Goal: Information Seeking & Learning: Find specific fact

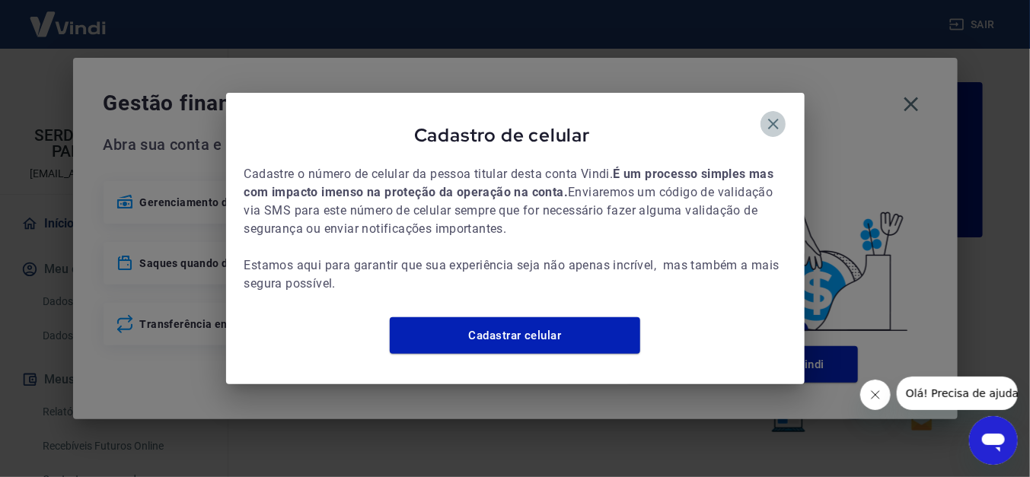
click at [768, 119] on icon "button" at bounding box center [773, 124] width 11 height 11
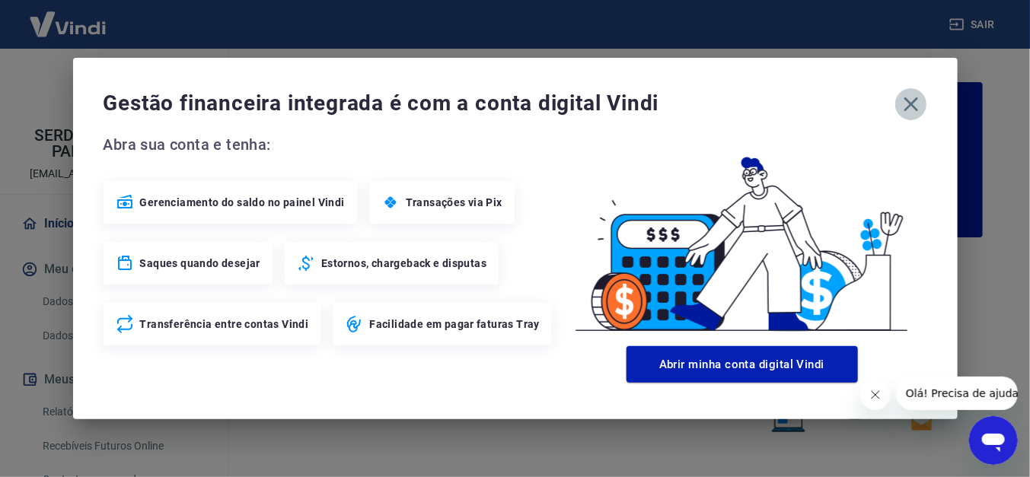
click at [906, 109] on icon "button" at bounding box center [910, 104] width 14 height 14
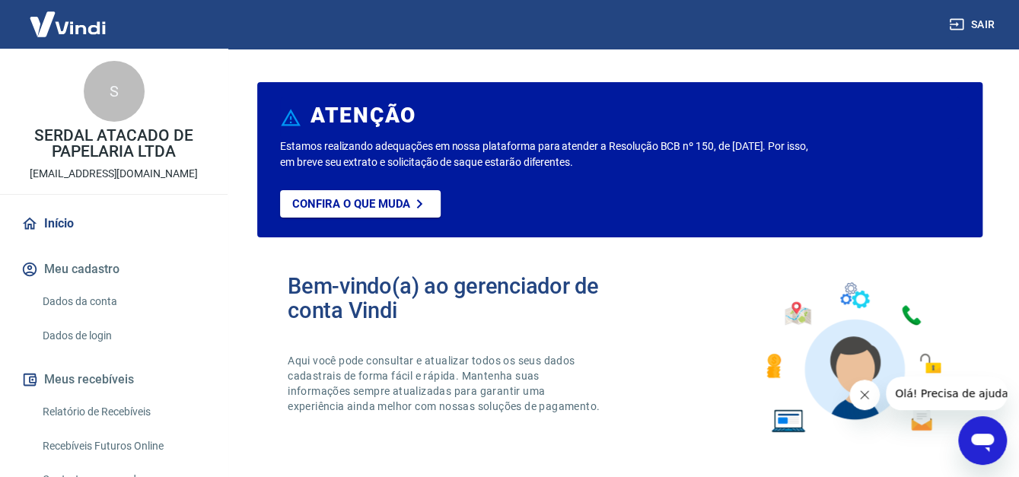
scroll to position [76, 0]
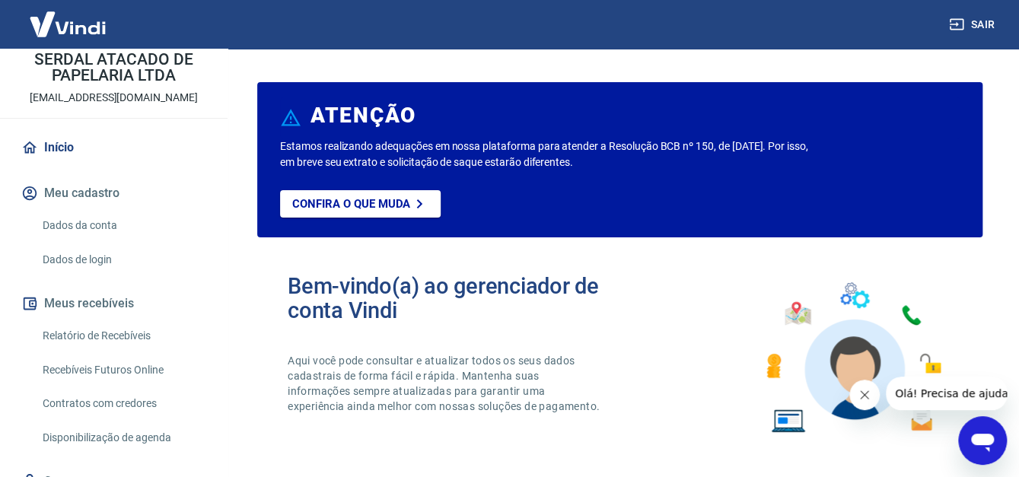
click at [177, 329] on link "Relatório de Recebíveis" at bounding box center [123, 335] width 173 height 31
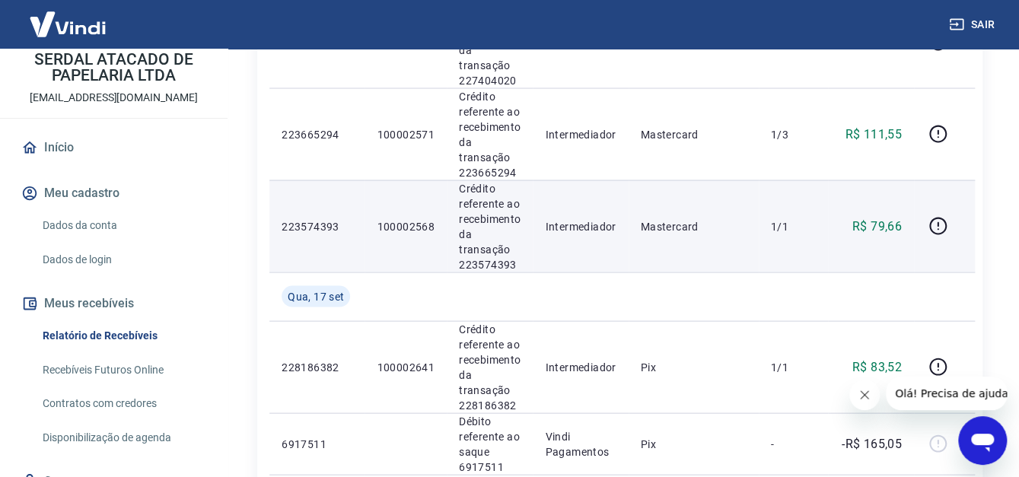
scroll to position [1217, 0]
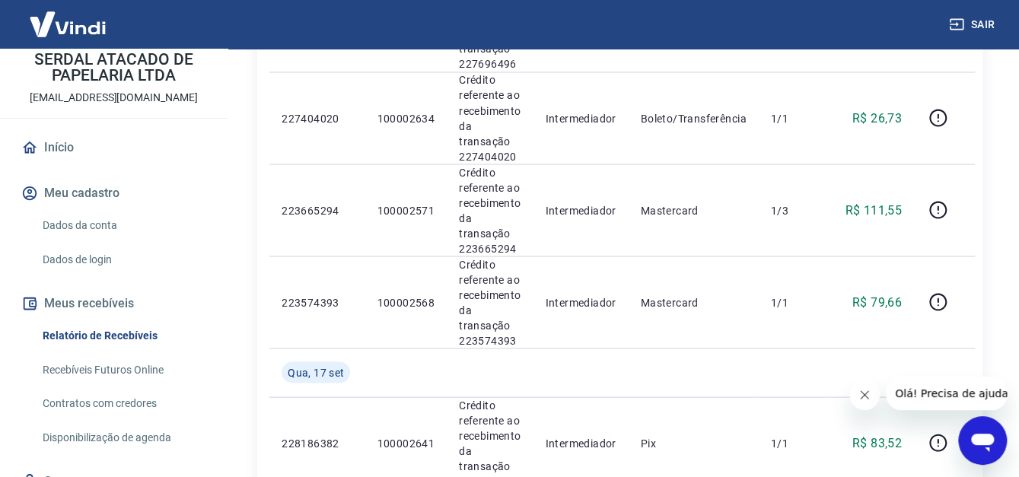
click at [999, 166] on div "Início / Meus Recebíveis / Relatório de Recebíveis Relatório de Recebíveis Saib…" at bounding box center [620, 92] width 762 height 2523
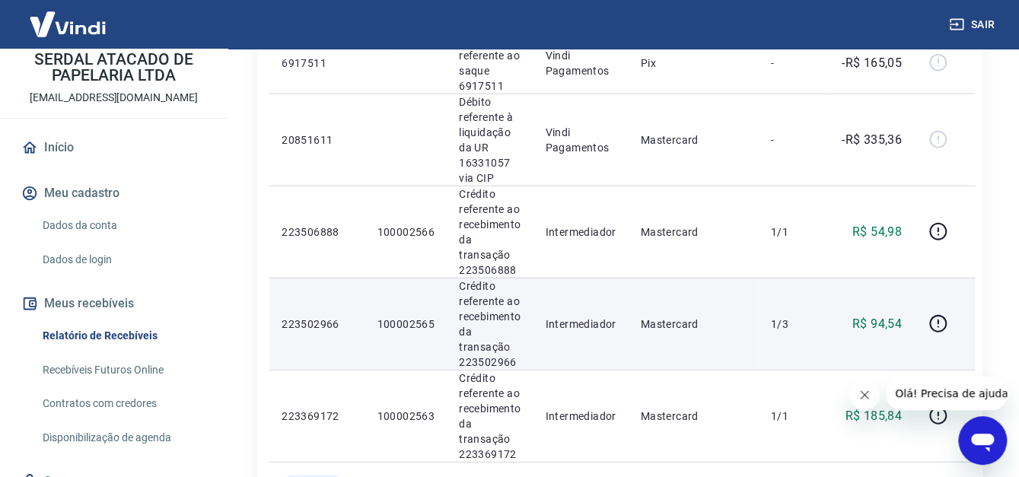
scroll to position [1750, 0]
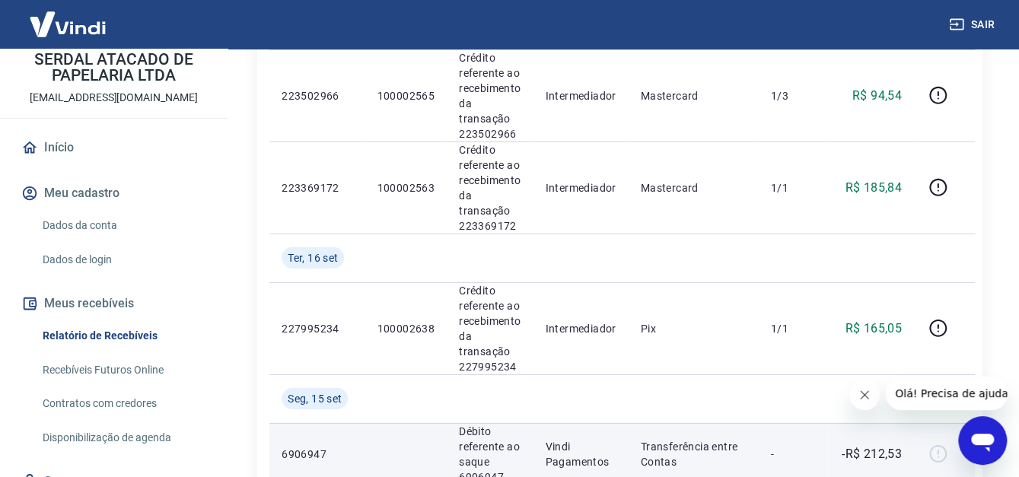
scroll to position [1978, 0]
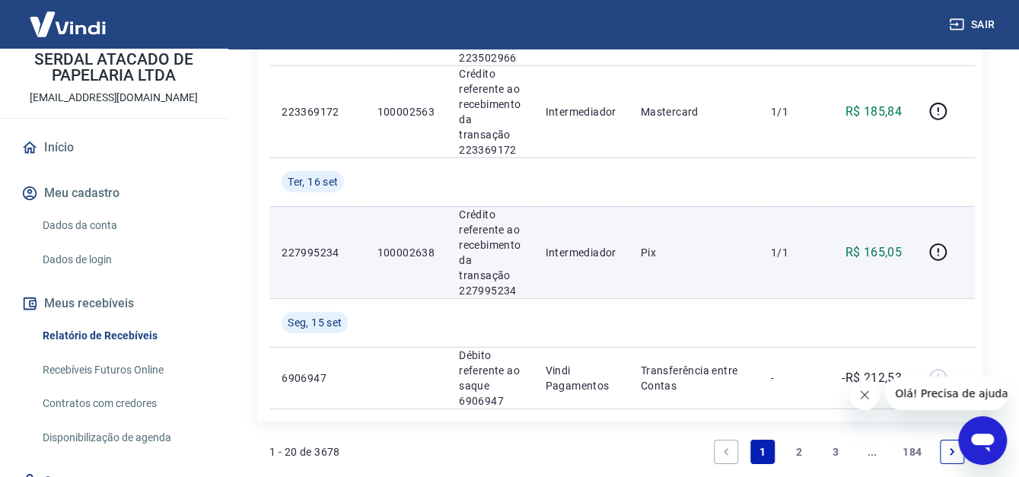
click at [413, 256] on p "100002638" at bounding box center [406, 252] width 58 height 15
copy p "100002638"
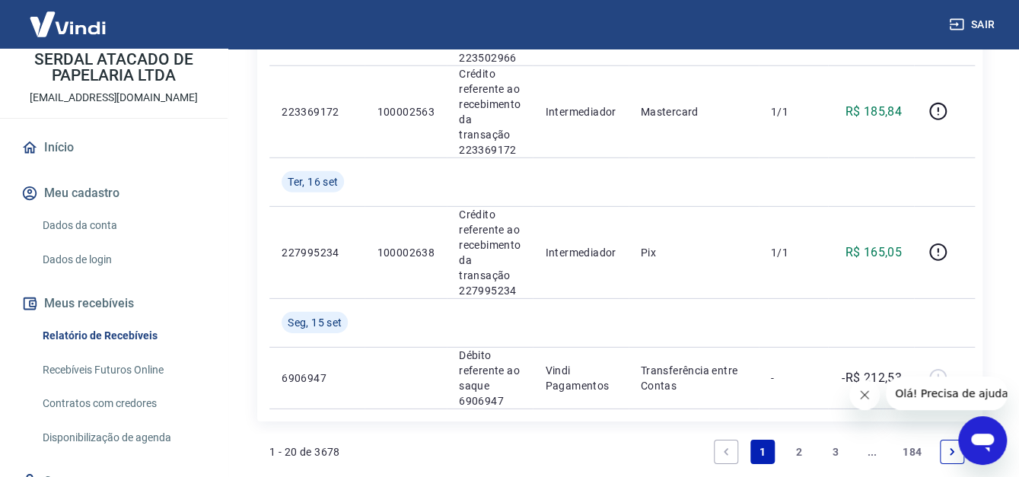
drag, startPoint x: 1017, startPoint y: 277, endPoint x: 994, endPoint y: 266, distance: 25.2
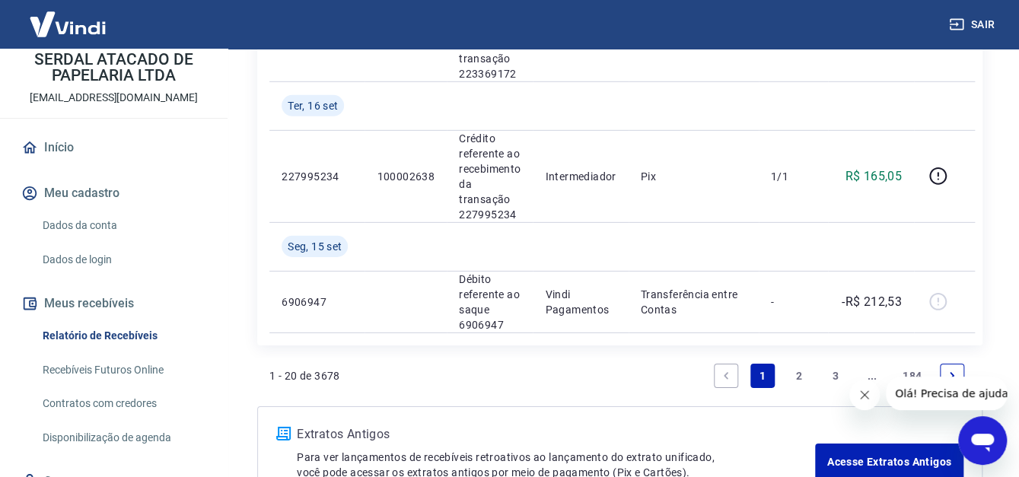
scroll to position [2160, 0]
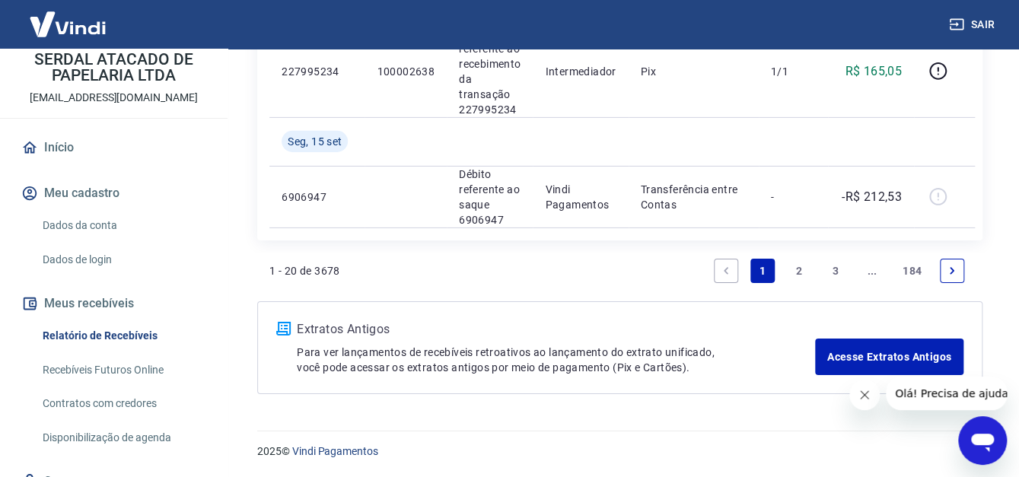
click at [798, 278] on link "2" at bounding box center [799, 271] width 24 height 24
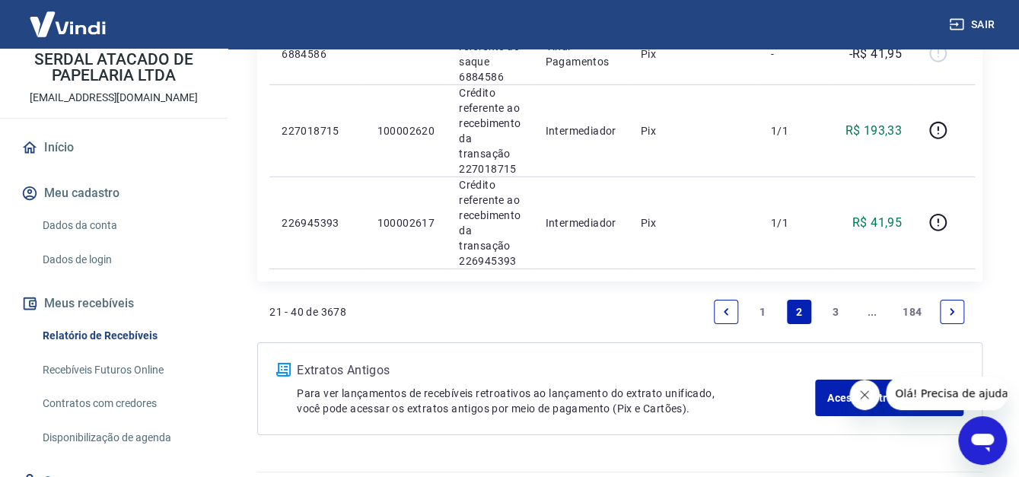
scroll to position [2096, 0]
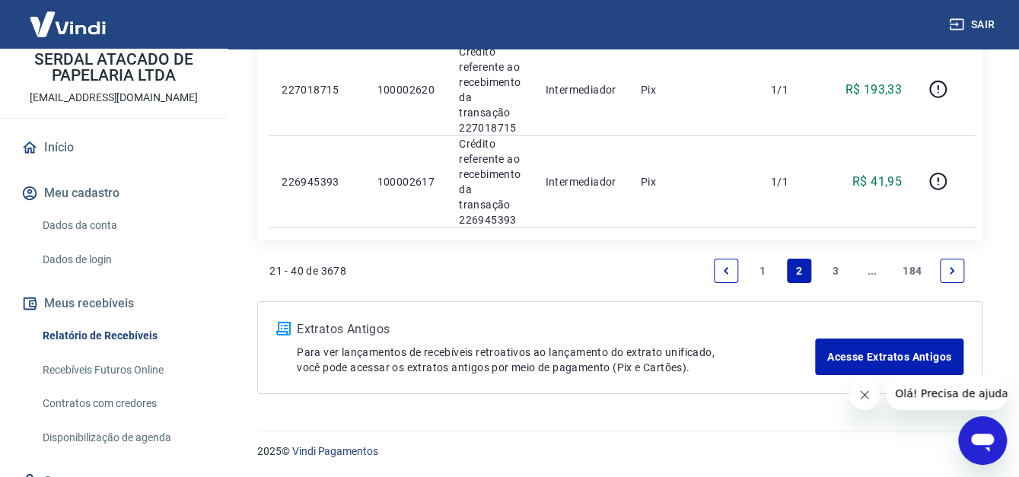
click at [763, 276] on link "1" at bounding box center [762, 271] width 24 height 24
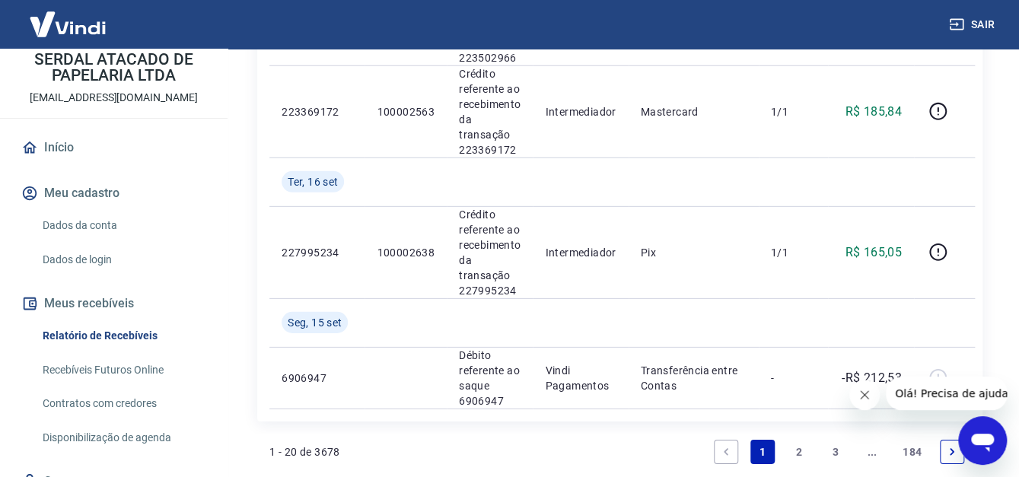
scroll to position [1902, 0]
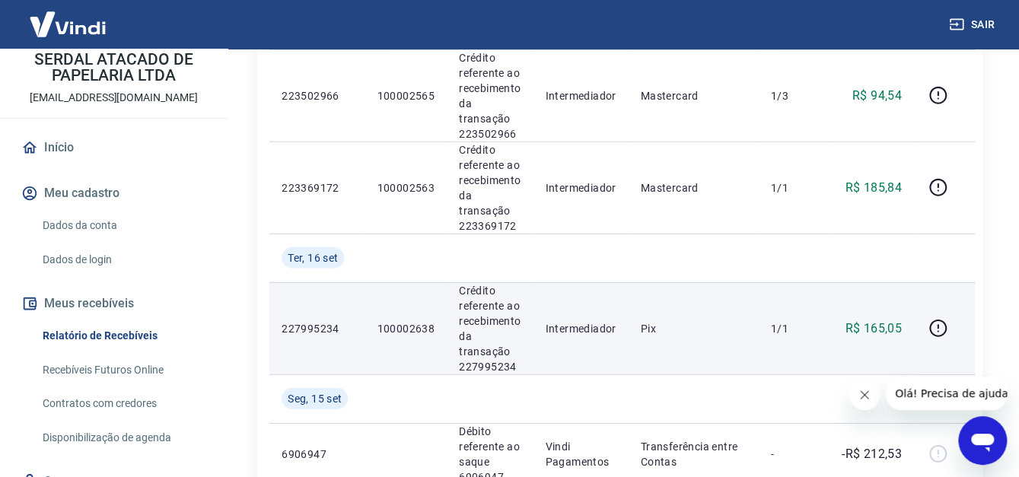
click at [410, 331] on p "100002638" at bounding box center [406, 328] width 58 height 15
click at [410, 330] on p "100002638" at bounding box center [406, 328] width 58 height 15
copy p "100002638"
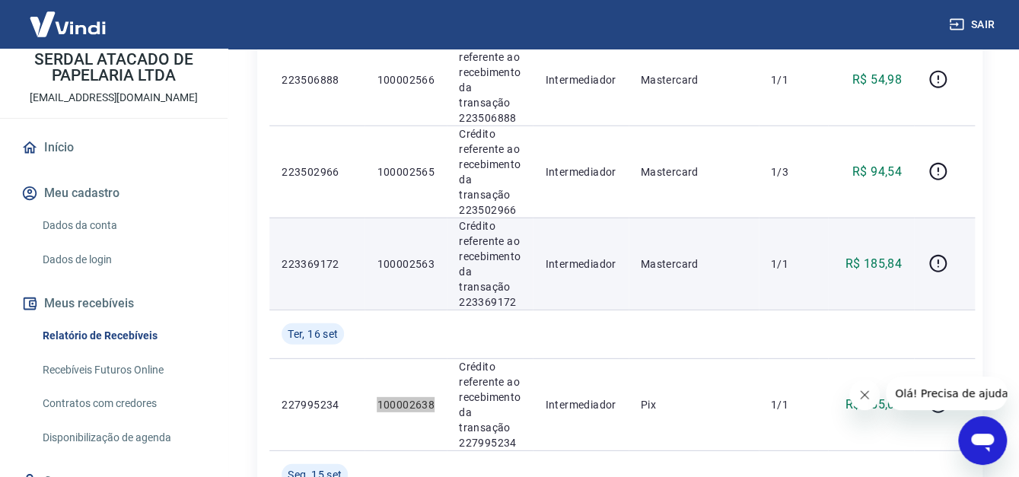
scroll to position [1978, 0]
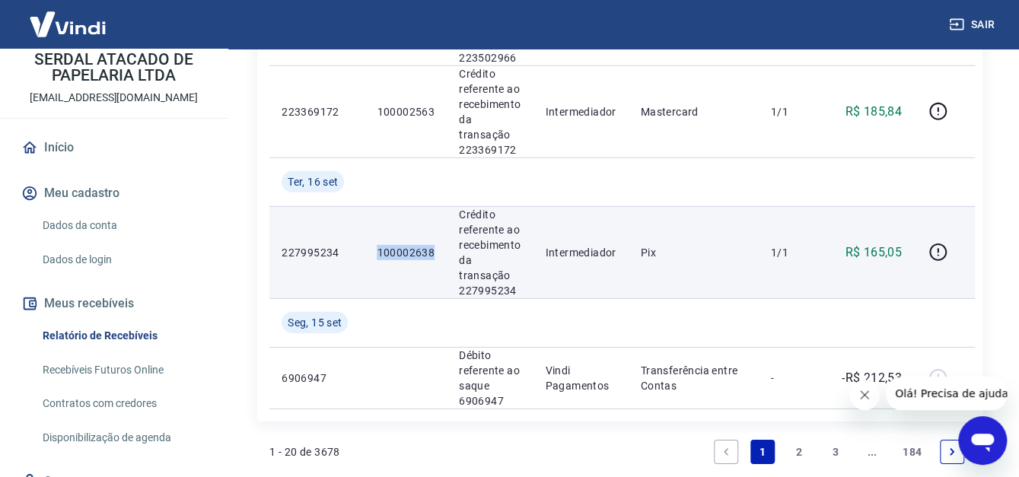
click at [413, 253] on p "100002638" at bounding box center [406, 252] width 58 height 15
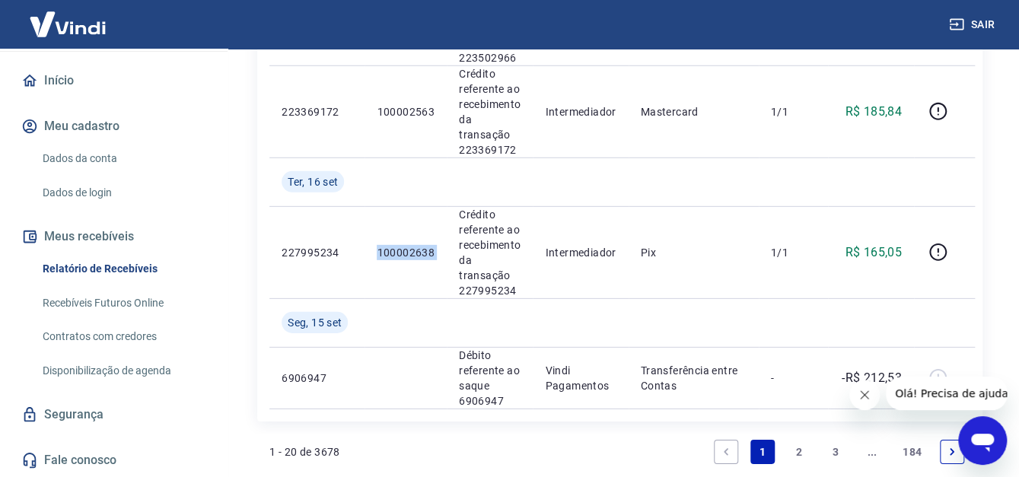
scroll to position [1598, 0]
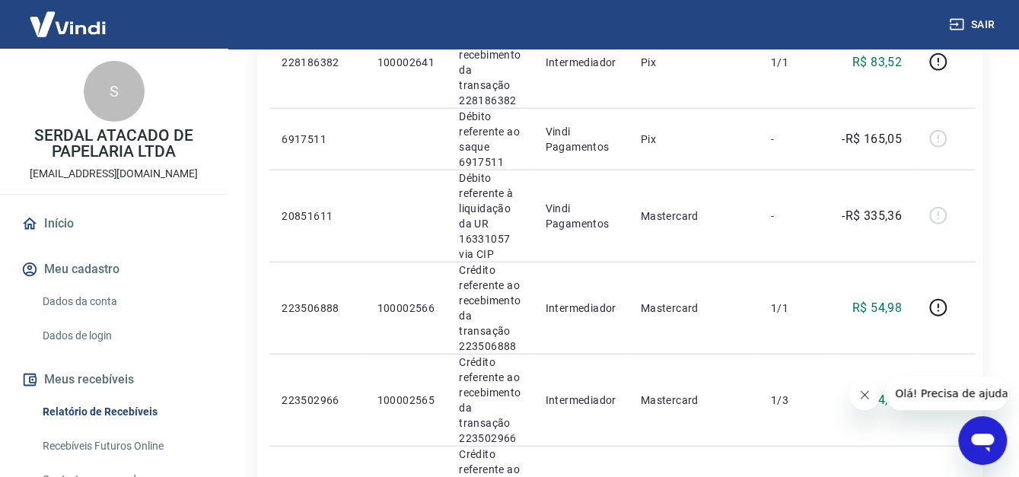
click at [88, 164] on div "S SERDAL ATACADO DE PAPELARIA LTDA [EMAIL_ADDRESS][DOMAIN_NAME]" at bounding box center [114, 121] width 228 height 145
click at [67, 224] on link "Início" at bounding box center [113, 223] width 191 height 33
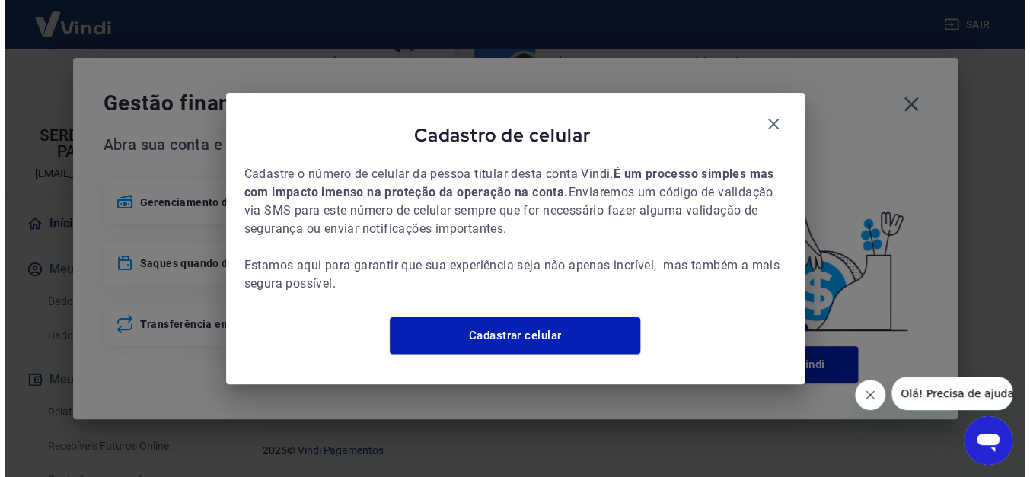
scroll to position [928, 0]
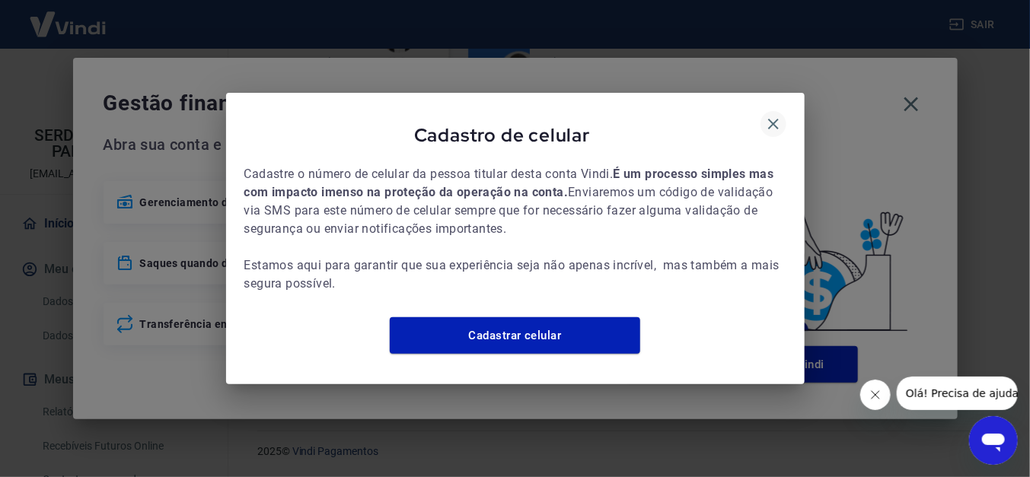
click at [765, 115] on icon "button" at bounding box center [773, 124] width 18 height 18
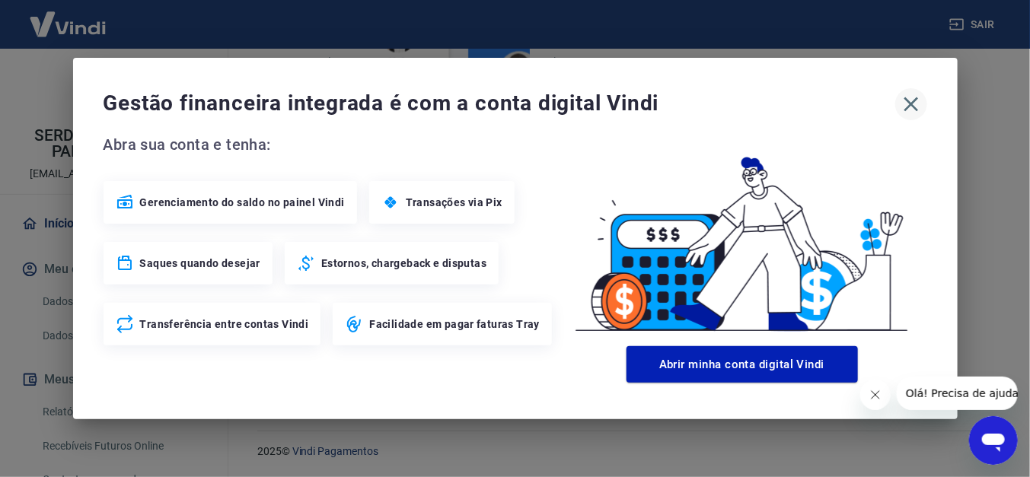
click at [914, 110] on icon "button" at bounding box center [911, 104] width 24 height 24
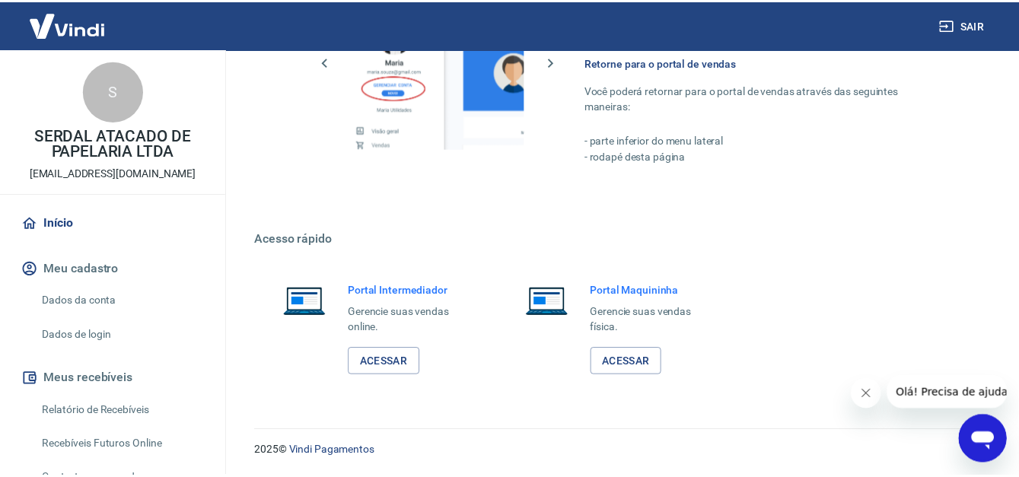
scroll to position [913, 0]
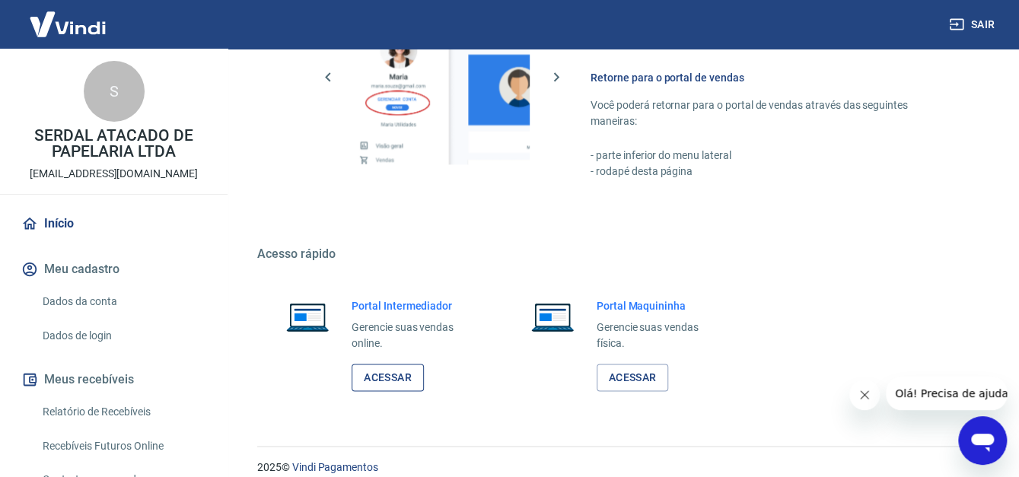
click at [374, 380] on link "Acessar" at bounding box center [388, 378] width 72 height 28
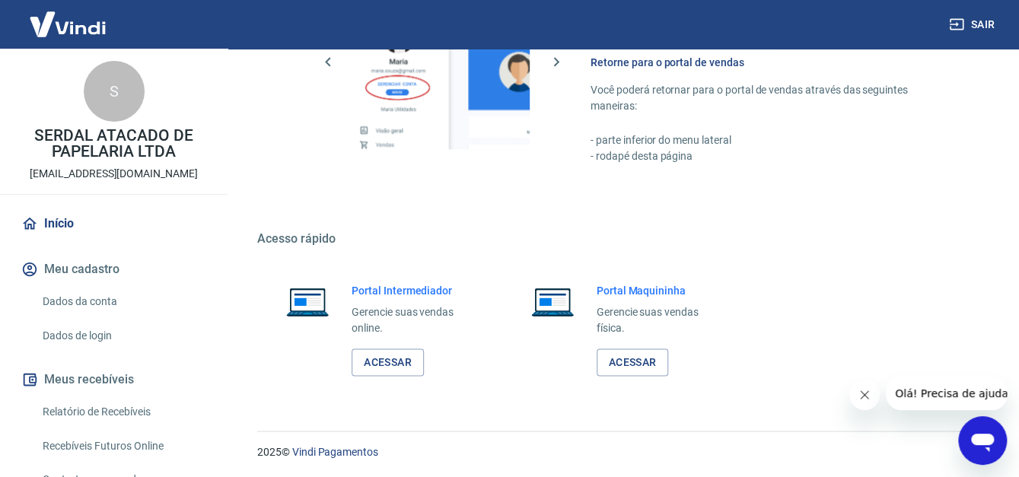
scroll to position [76, 0]
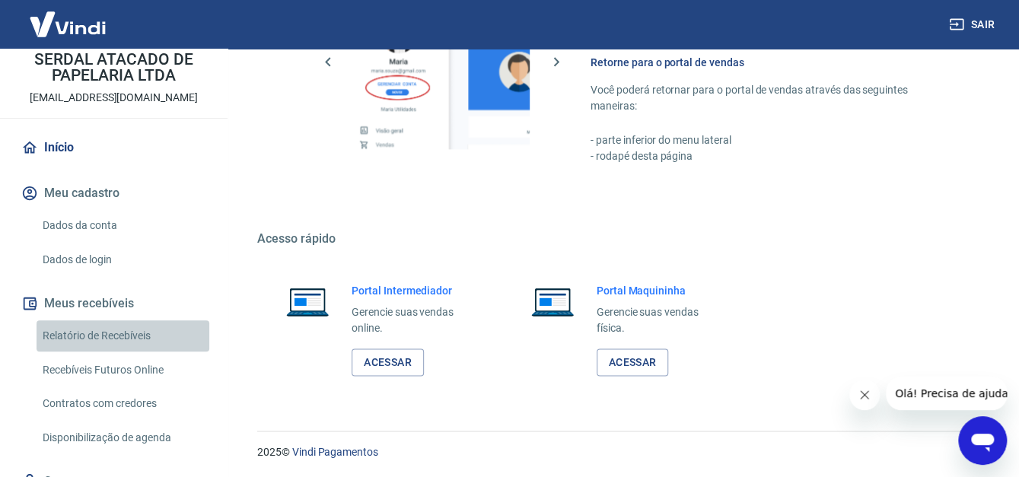
click at [126, 336] on link "Relatório de Recebíveis" at bounding box center [123, 335] width 173 height 31
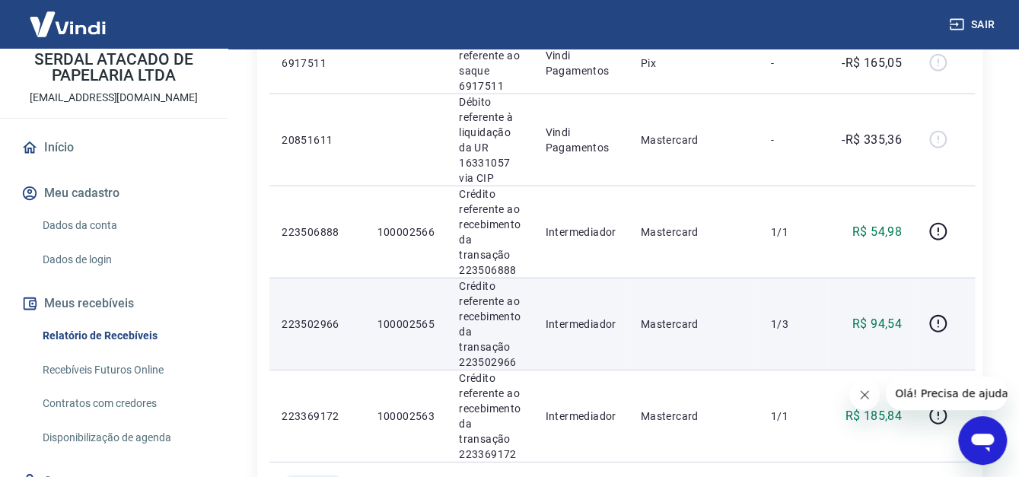
scroll to position [1750, 0]
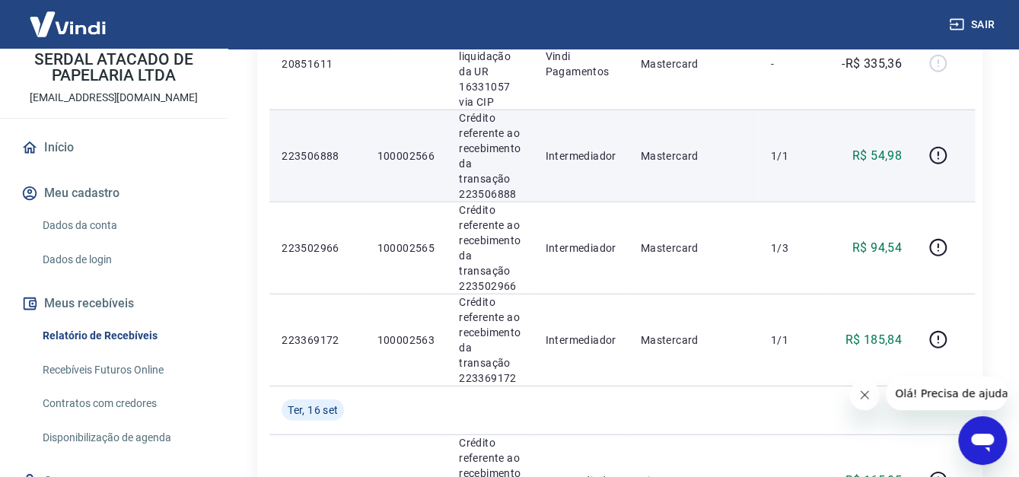
click at [402, 164] on td "100002566" at bounding box center [405, 156] width 82 height 92
click at [403, 158] on p "100002566" at bounding box center [406, 155] width 58 height 15
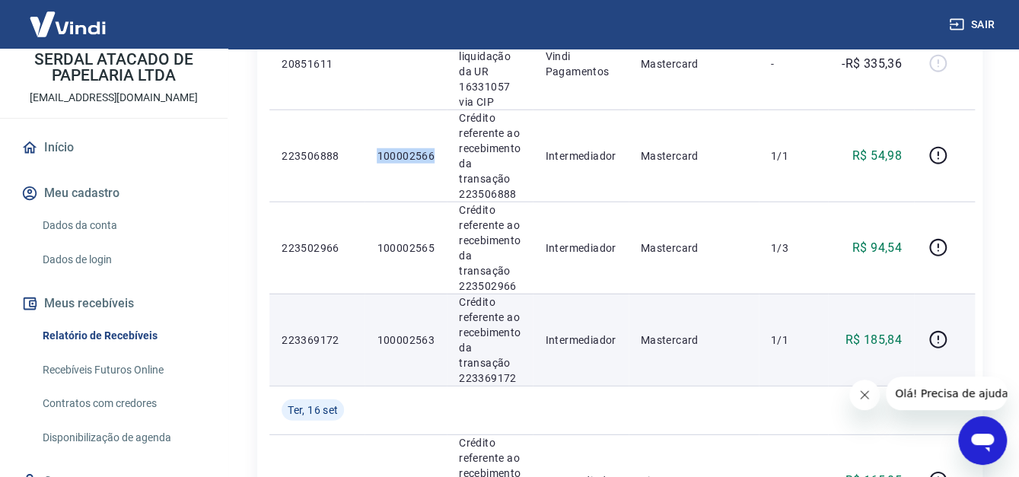
copy p "100002566"
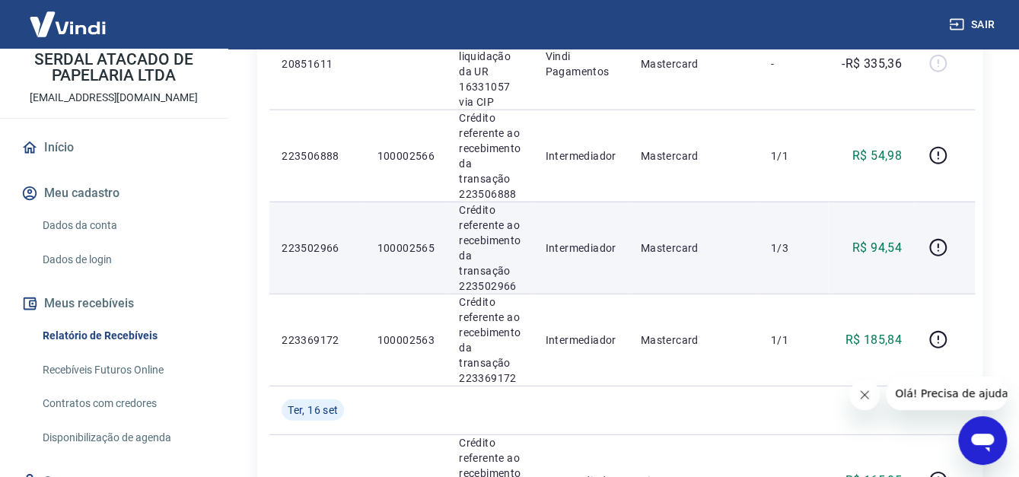
click at [405, 252] on p "100002565" at bounding box center [406, 247] width 58 height 15
copy p "100002565"
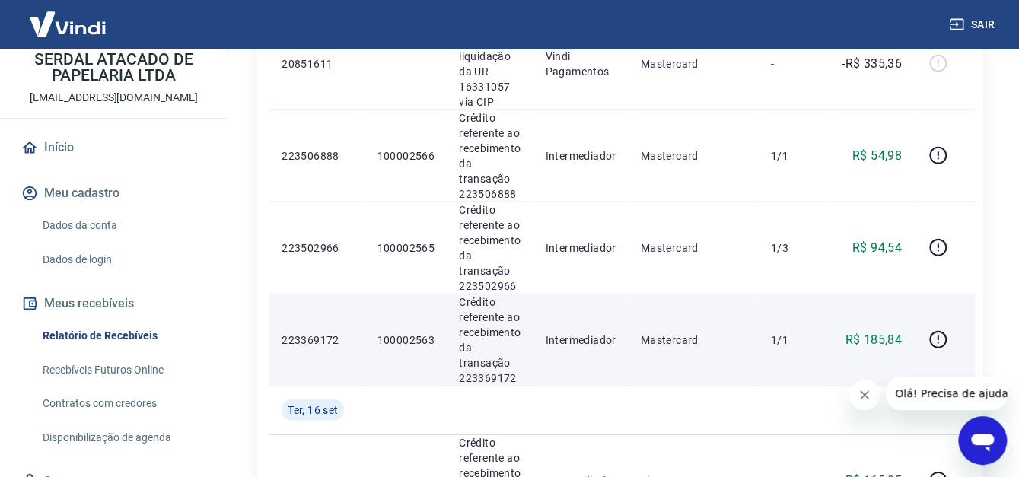
click at [398, 338] on p "100002563" at bounding box center [406, 340] width 58 height 15
copy p "100002563"
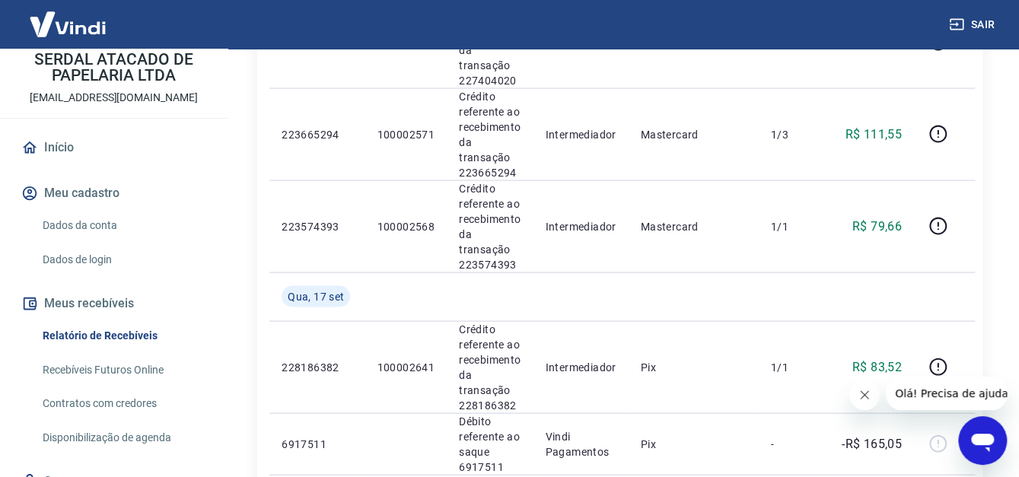
scroll to position [1370, 0]
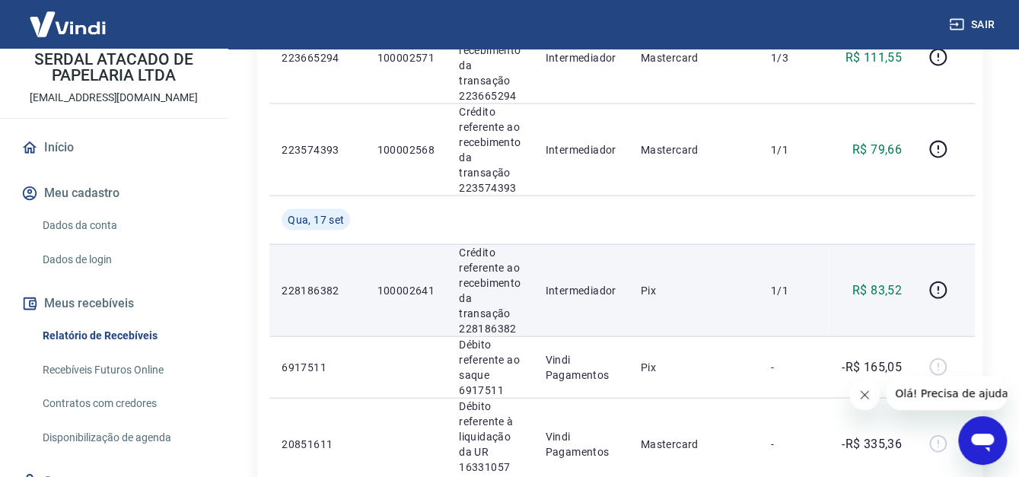
click at [417, 290] on p "100002641" at bounding box center [406, 290] width 58 height 15
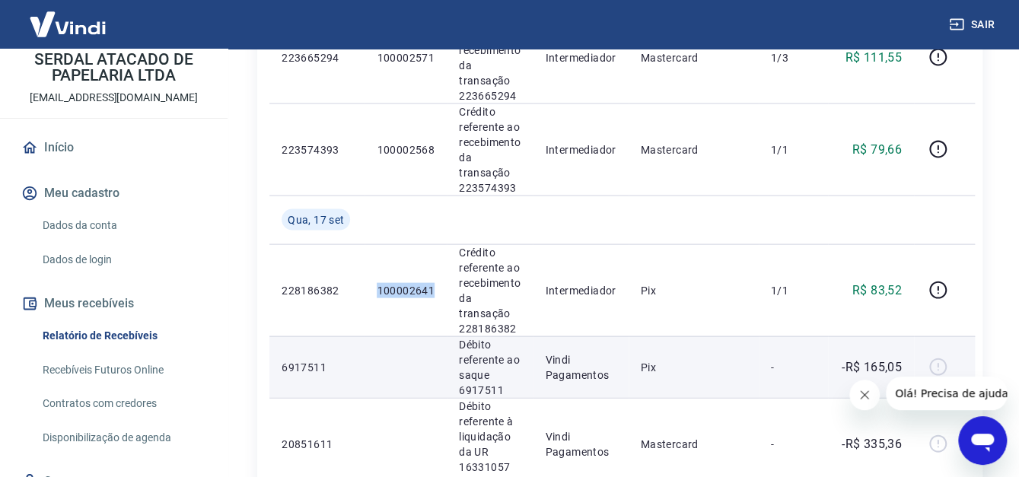
copy p "100002641"
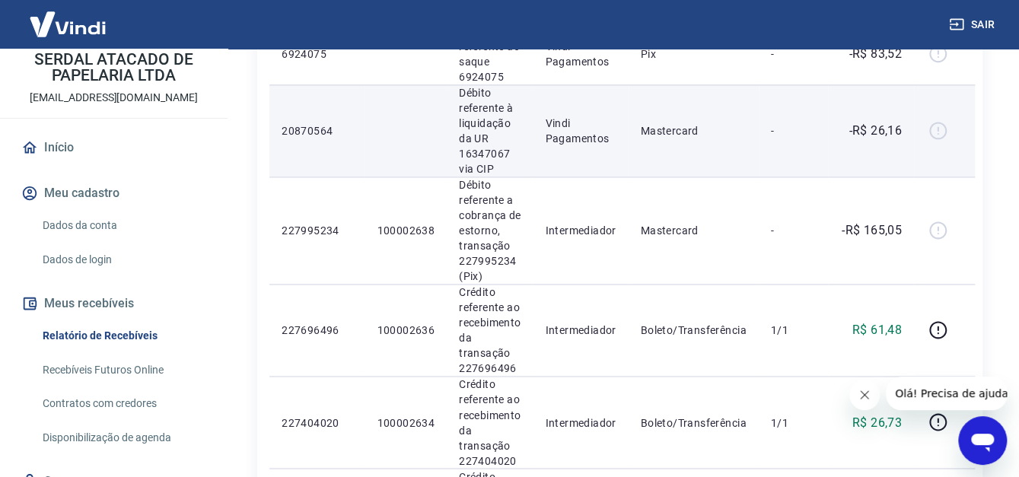
scroll to position [989, 0]
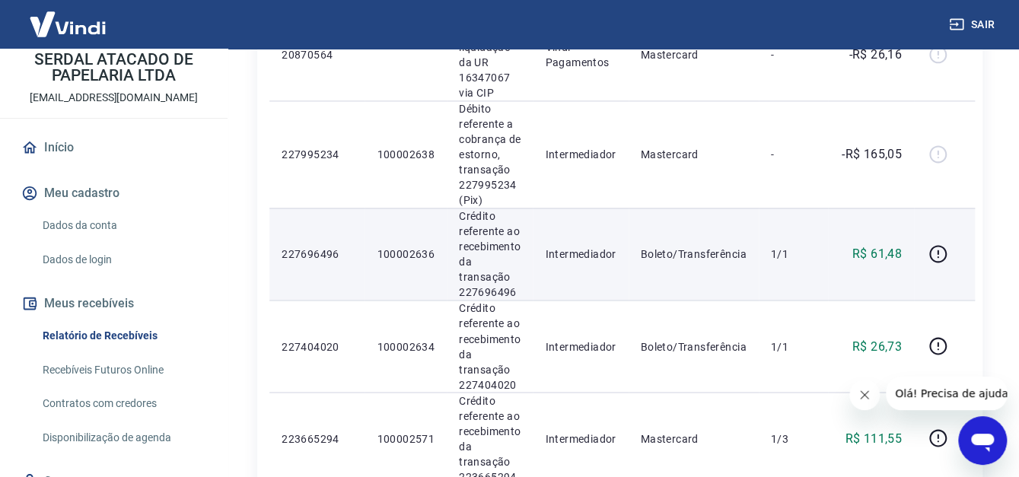
click at [432, 250] on p "100002636" at bounding box center [406, 254] width 58 height 15
click at [416, 253] on p "100002636" at bounding box center [406, 254] width 58 height 15
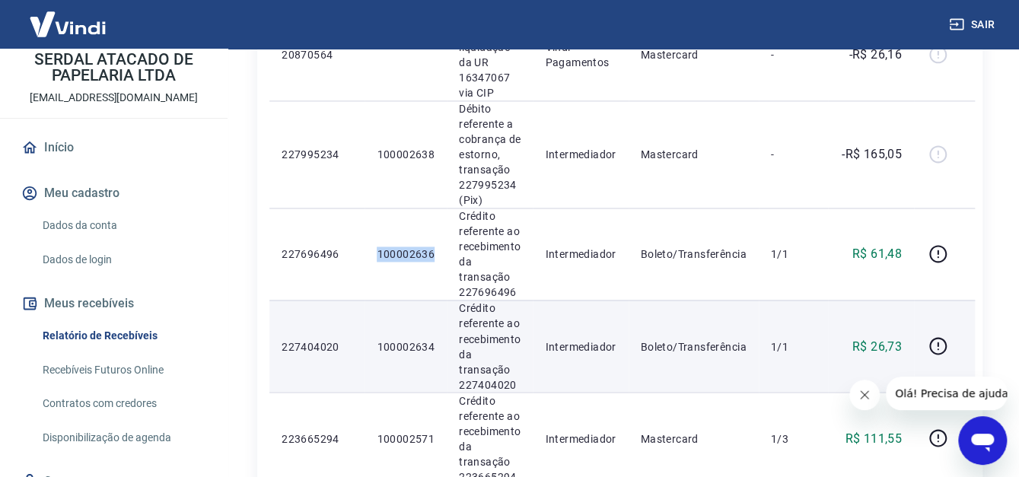
copy p "100002636"
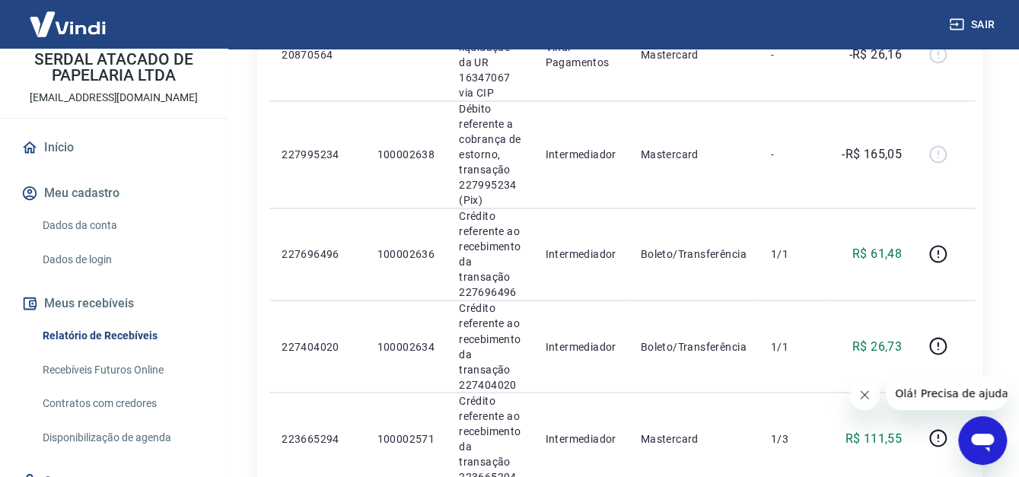
click at [991, 321] on div "Início / Meus Recebíveis / Relatório de Recebíveis Relatório de Recebíveis Saib…" at bounding box center [620, 320] width 762 height 2523
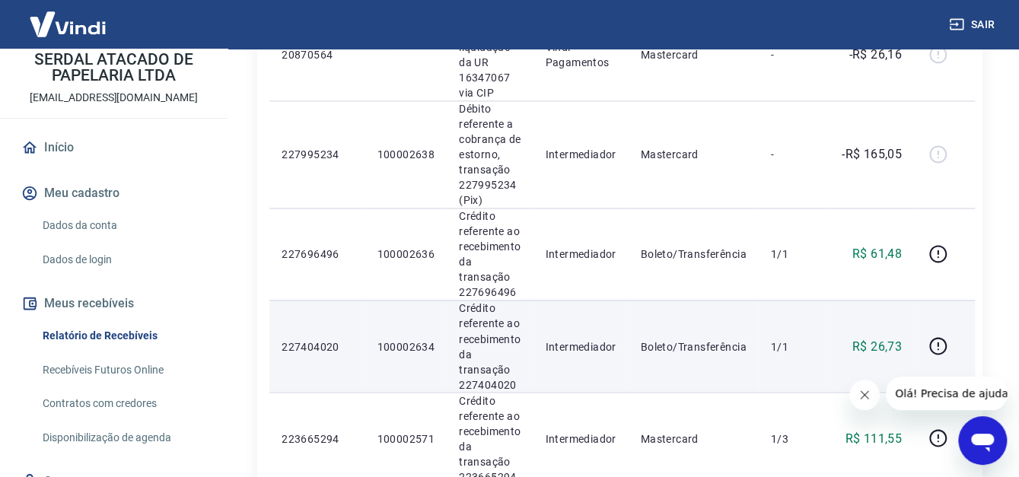
click at [409, 348] on p "100002634" at bounding box center [406, 346] width 58 height 15
copy p "100002634"
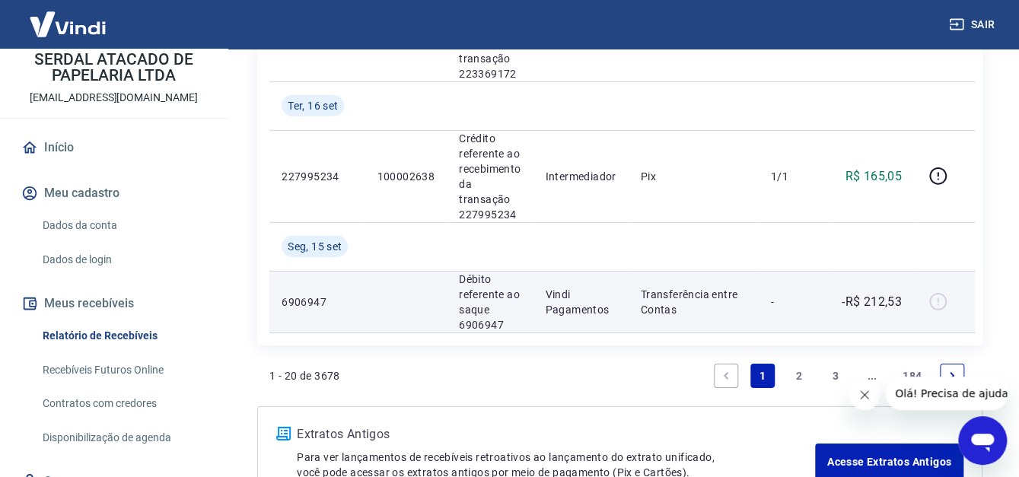
scroll to position [2131, 0]
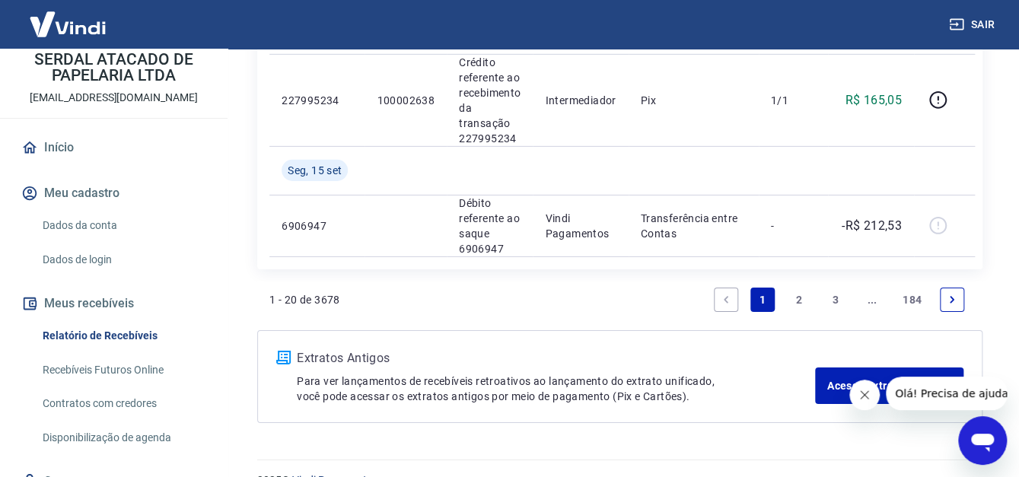
click at [799, 294] on link "2" at bounding box center [799, 300] width 24 height 24
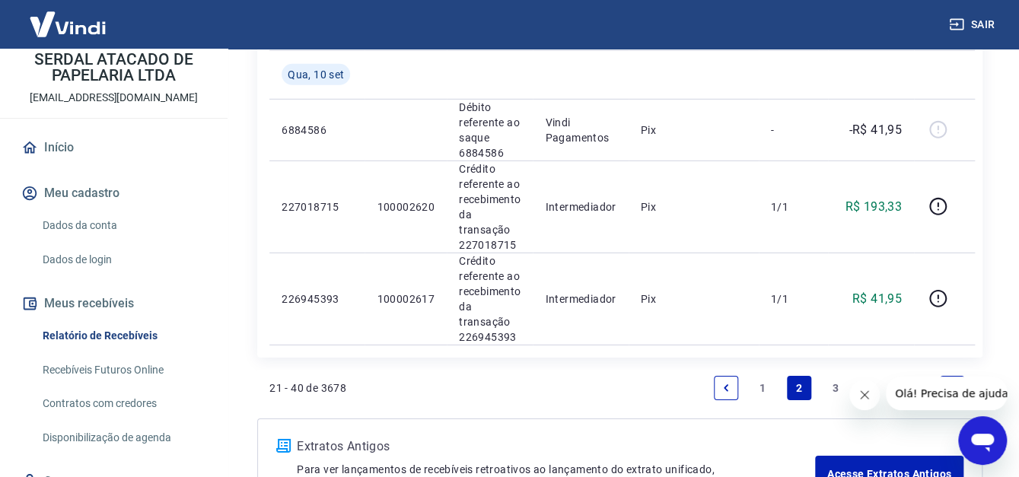
scroll to position [2054, 0]
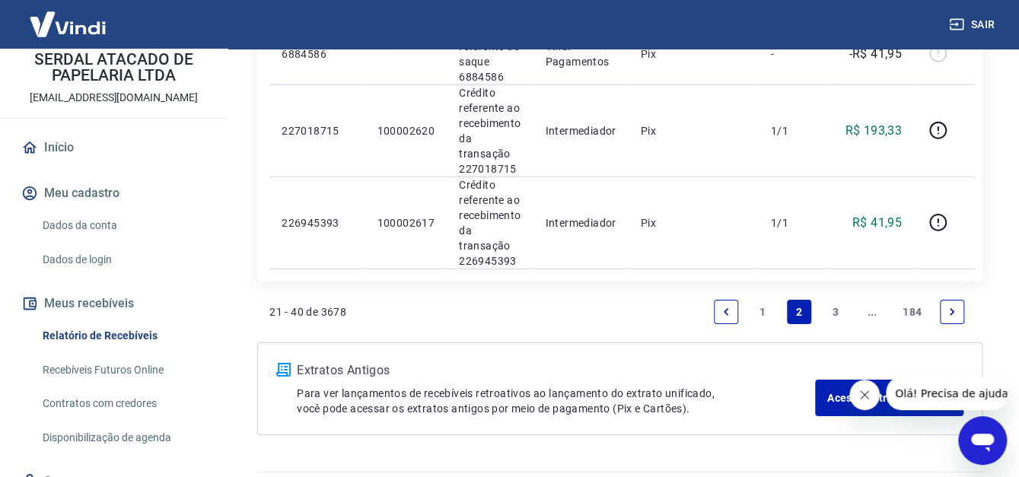
click at [759, 311] on link "1" at bounding box center [762, 312] width 24 height 24
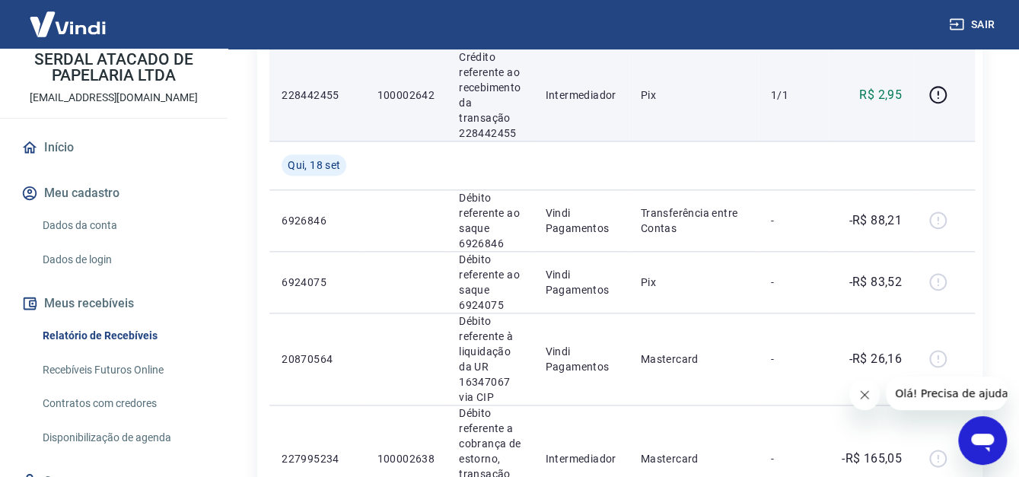
scroll to position [761, 0]
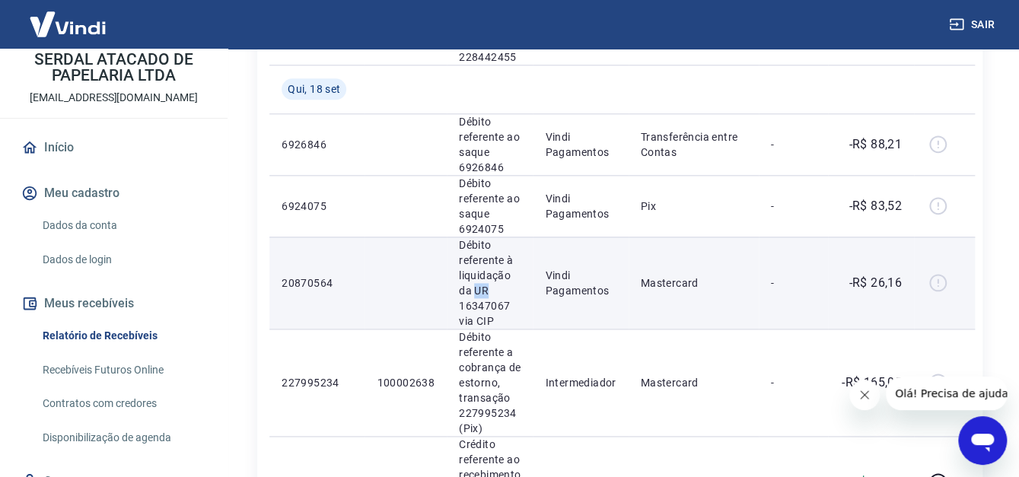
drag, startPoint x: 473, startPoint y: 290, endPoint x: 502, endPoint y: 290, distance: 29.7
click at [502, 290] on p "Débito referente à liquidação da UR 16347067 via CIP" at bounding box center [490, 282] width 62 height 91
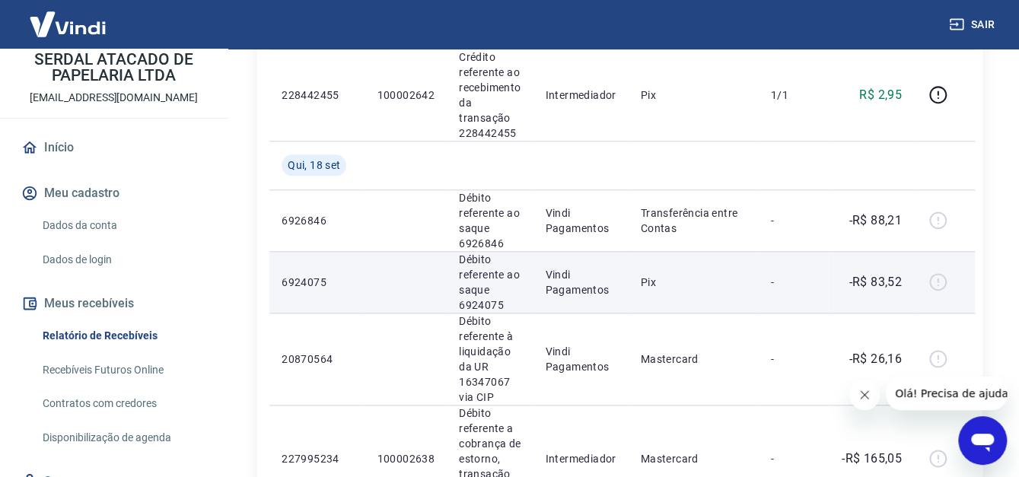
scroll to position [837, 0]
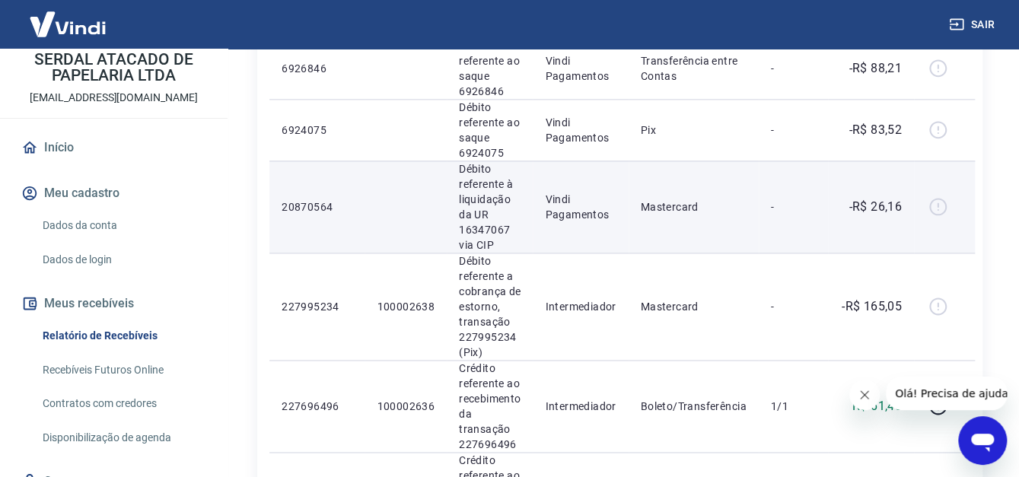
click at [927, 206] on div at bounding box center [944, 207] width 37 height 24
click at [313, 208] on p "20870564" at bounding box center [317, 206] width 71 height 15
click at [357, 211] on td "20870564" at bounding box center [316, 207] width 95 height 92
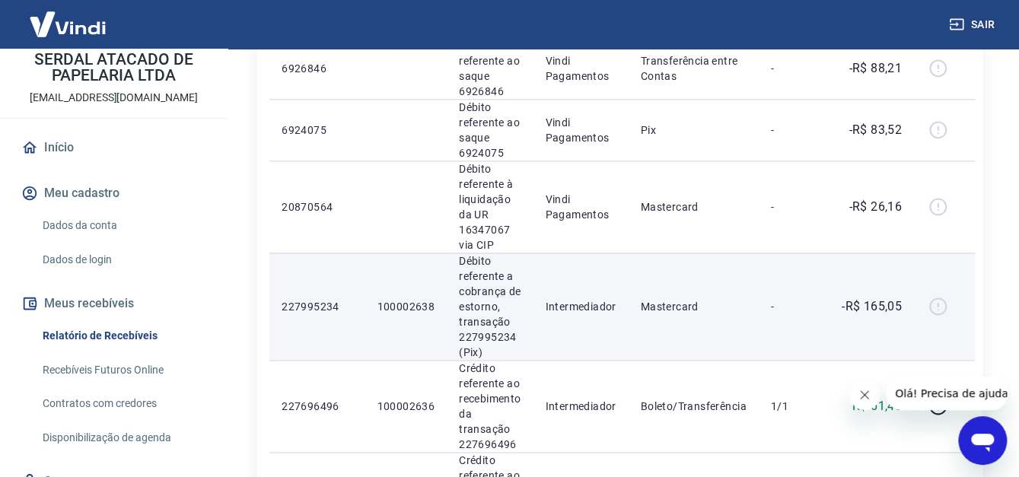
scroll to position [913, 0]
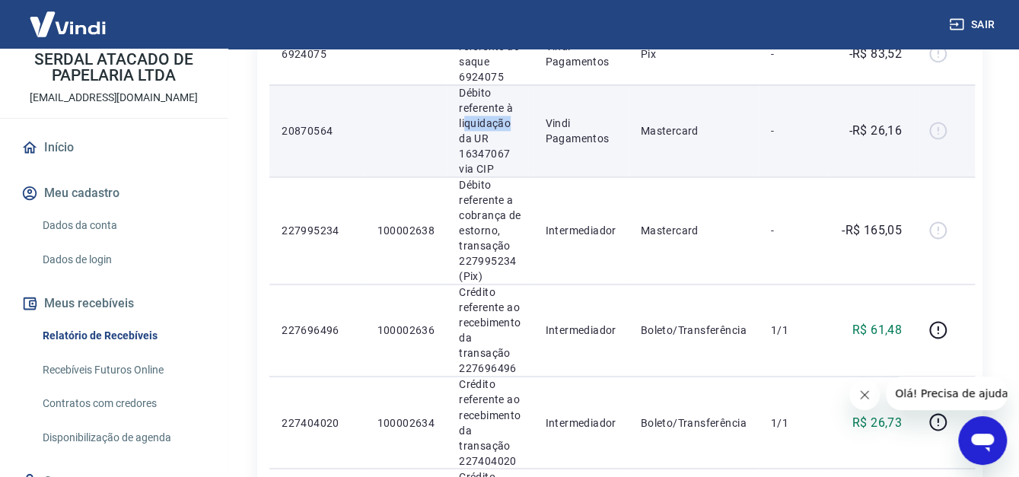
click at [523, 129] on td "Débito referente à liquidação da UR 16347067 via CIP" at bounding box center [490, 130] width 86 height 92
click at [493, 133] on p "Débito referente à liquidação da UR 16347067 via CIP" at bounding box center [490, 130] width 62 height 91
click at [513, 156] on p "Débito referente à liquidação da UR 16347067 via CIP" at bounding box center [490, 130] width 62 height 91
drag, startPoint x: 489, startPoint y: 142, endPoint x: 454, endPoint y: 123, distance: 39.2
click at [454, 123] on td "Débito referente à liquidação da UR 16347067 via CIP" at bounding box center [490, 130] width 86 height 92
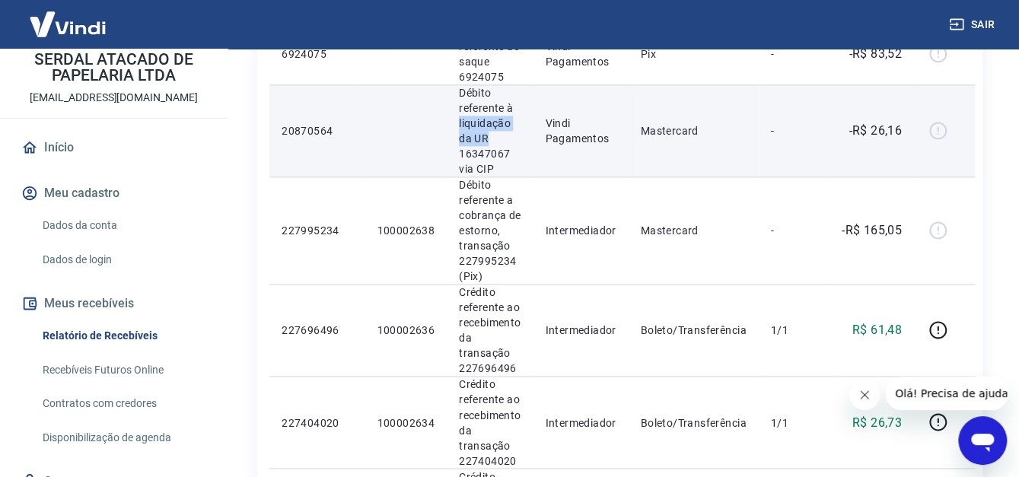
copy p "liquidação da UR"
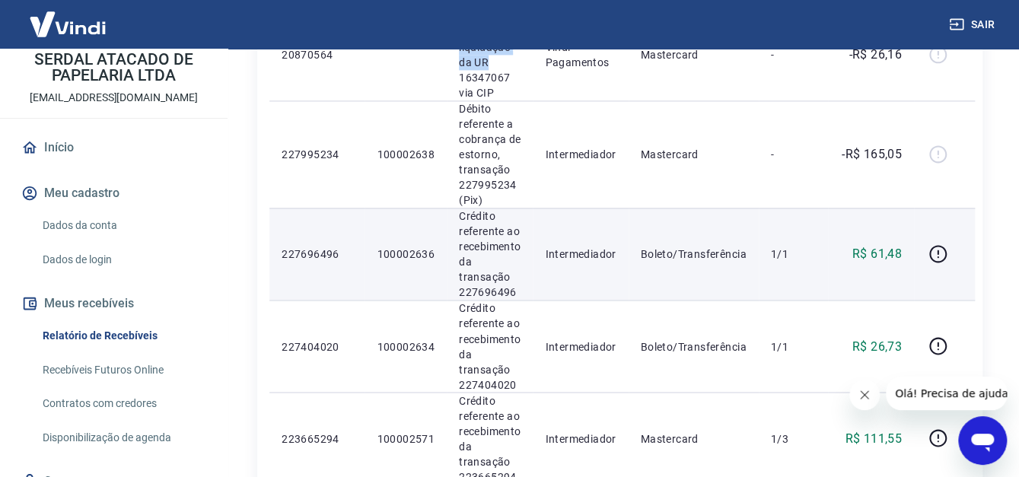
scroll to position [1065, 0]
